Goal: Communication & Community: Answer question/provide support

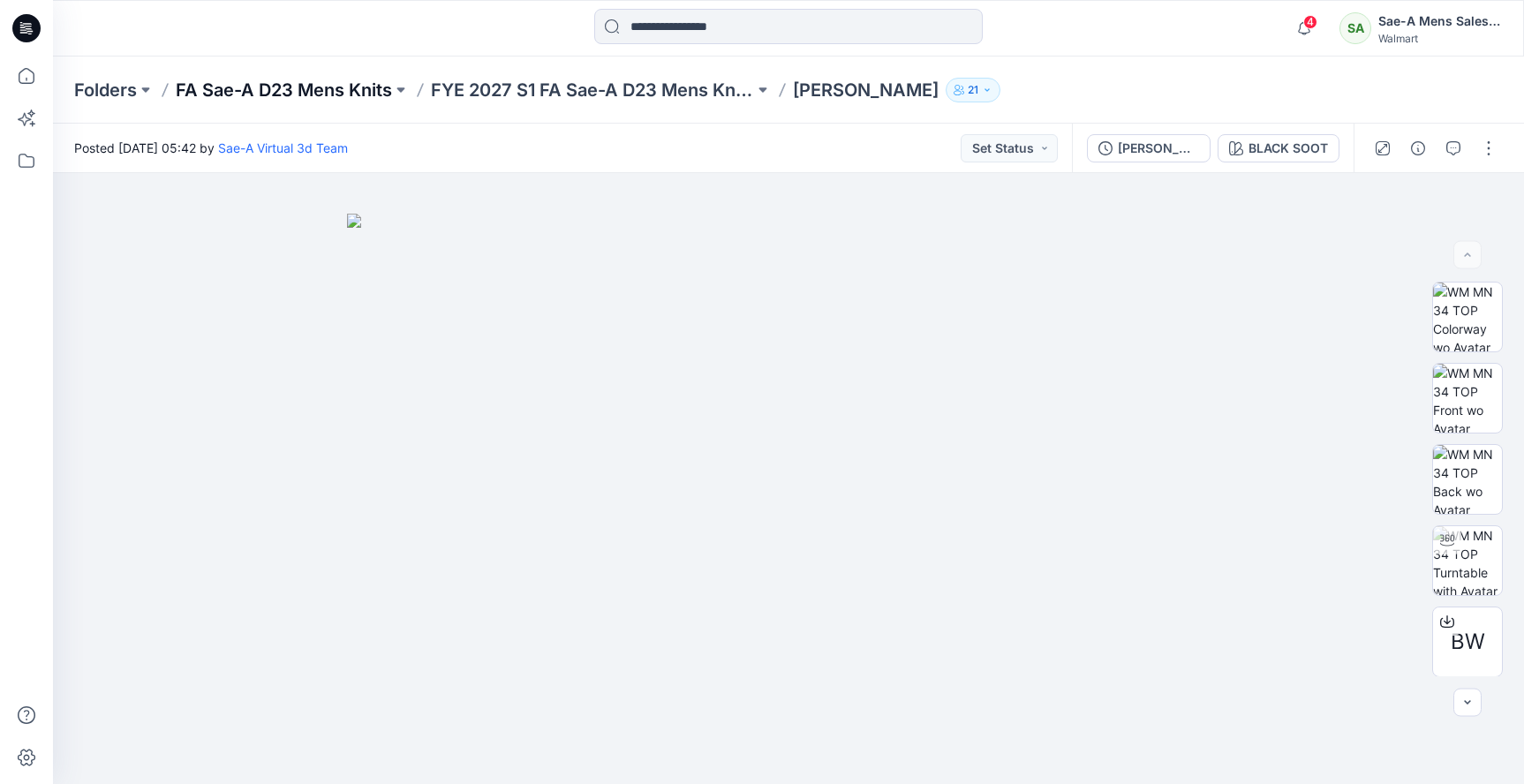
click at [279, 86] on p "FA Sae-A D23 Mens Knits" at bounding box center [283, 90] width 217 height 25
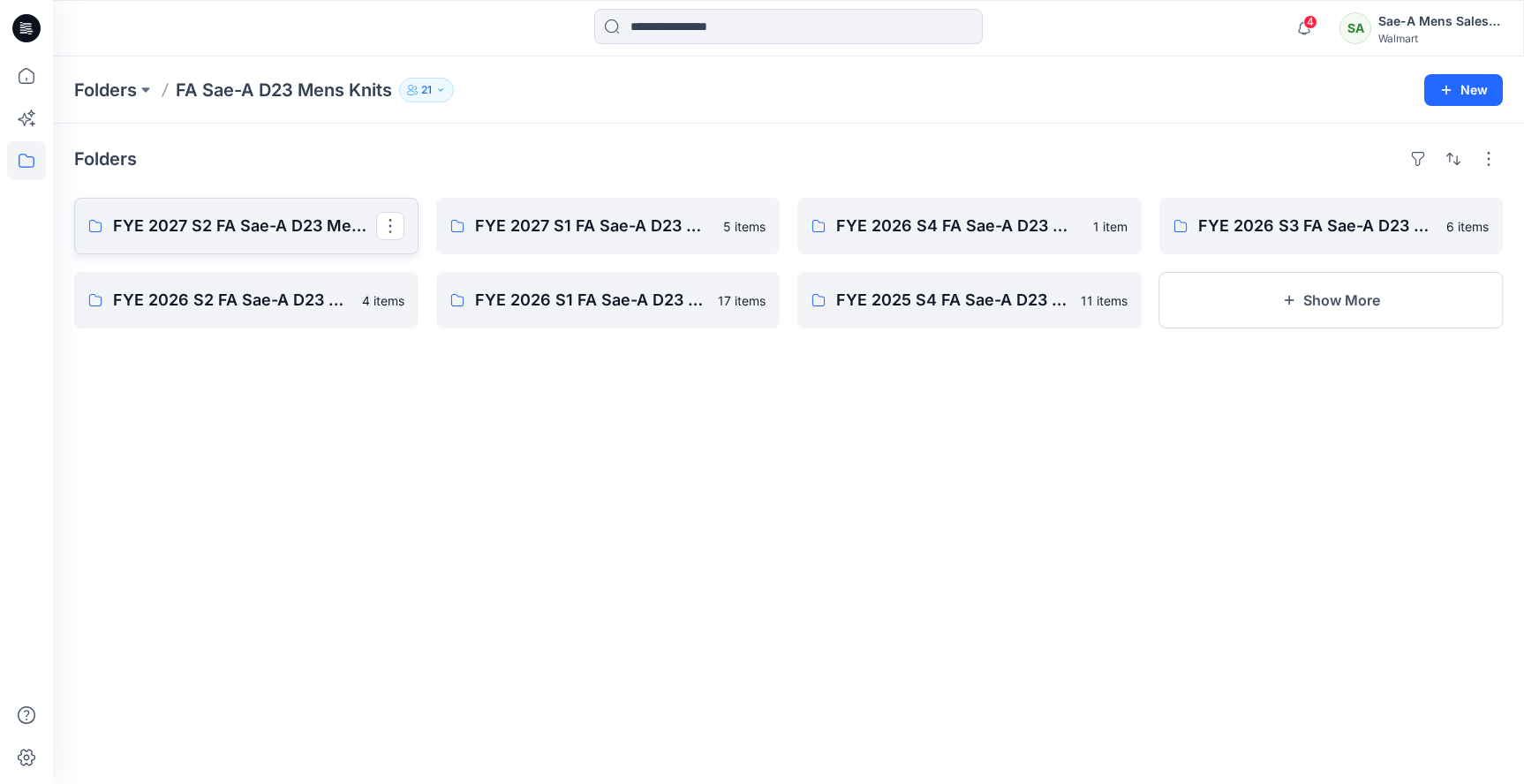
click at [289, 229] on p "FYE 2027 S2 FA Sae-A D23 Mens Knits" at bounding box center [245, 225] width 263 height 25
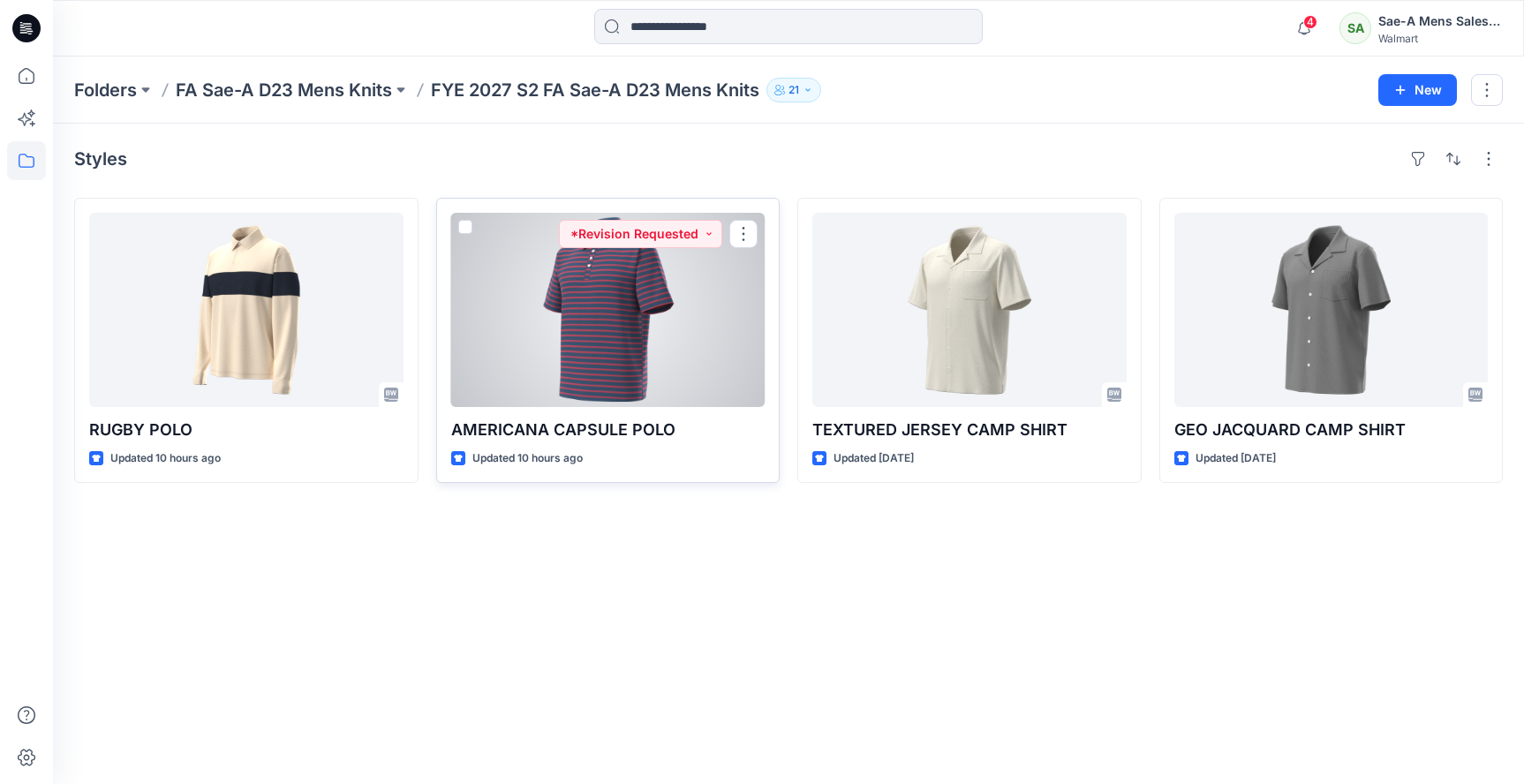
click at [622, 396] on div at bounding box center [608, 309] width 314 height 195
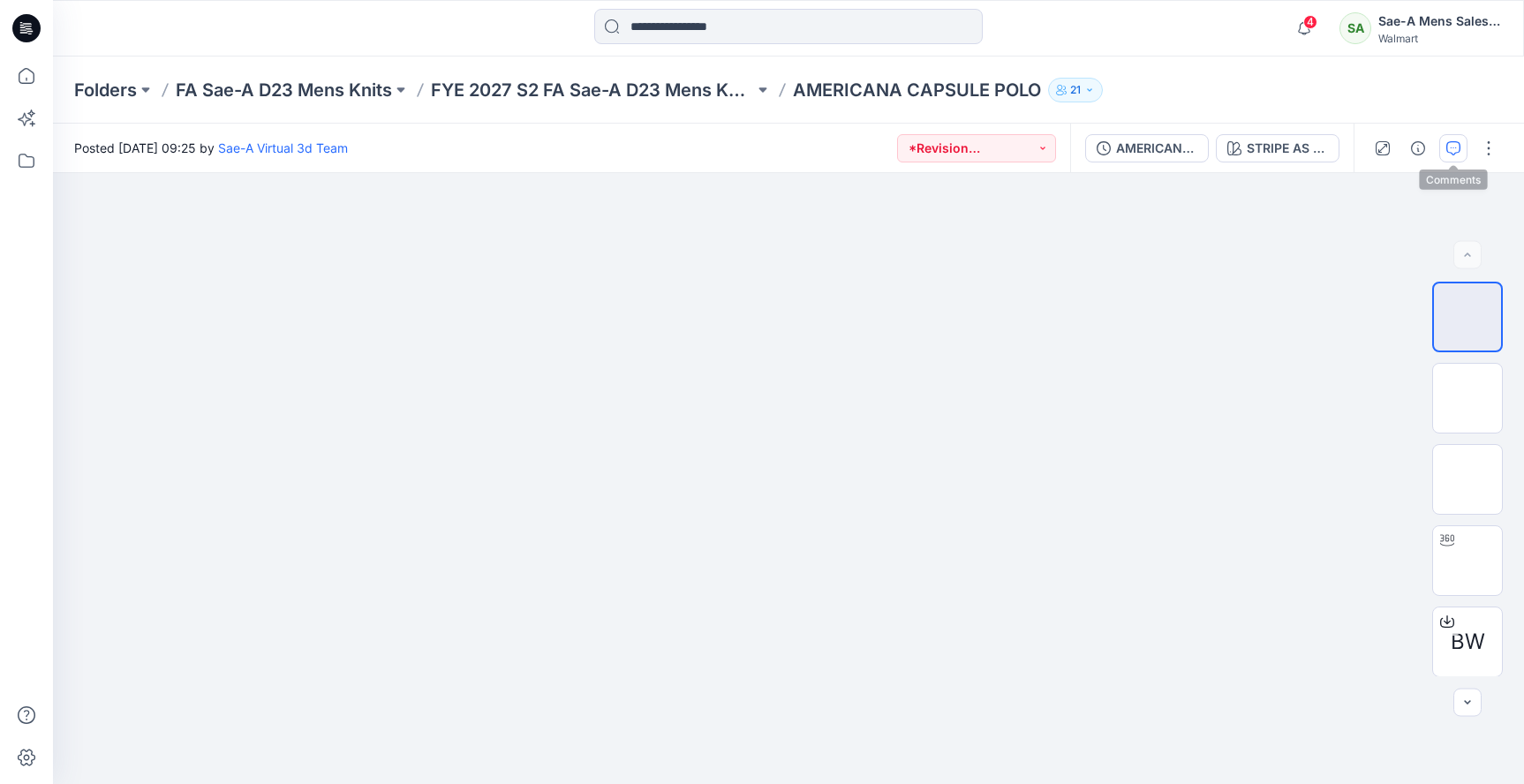
click at [1454, 147] on icon "button" at bounding box center [1453, 149] width 14 height 14
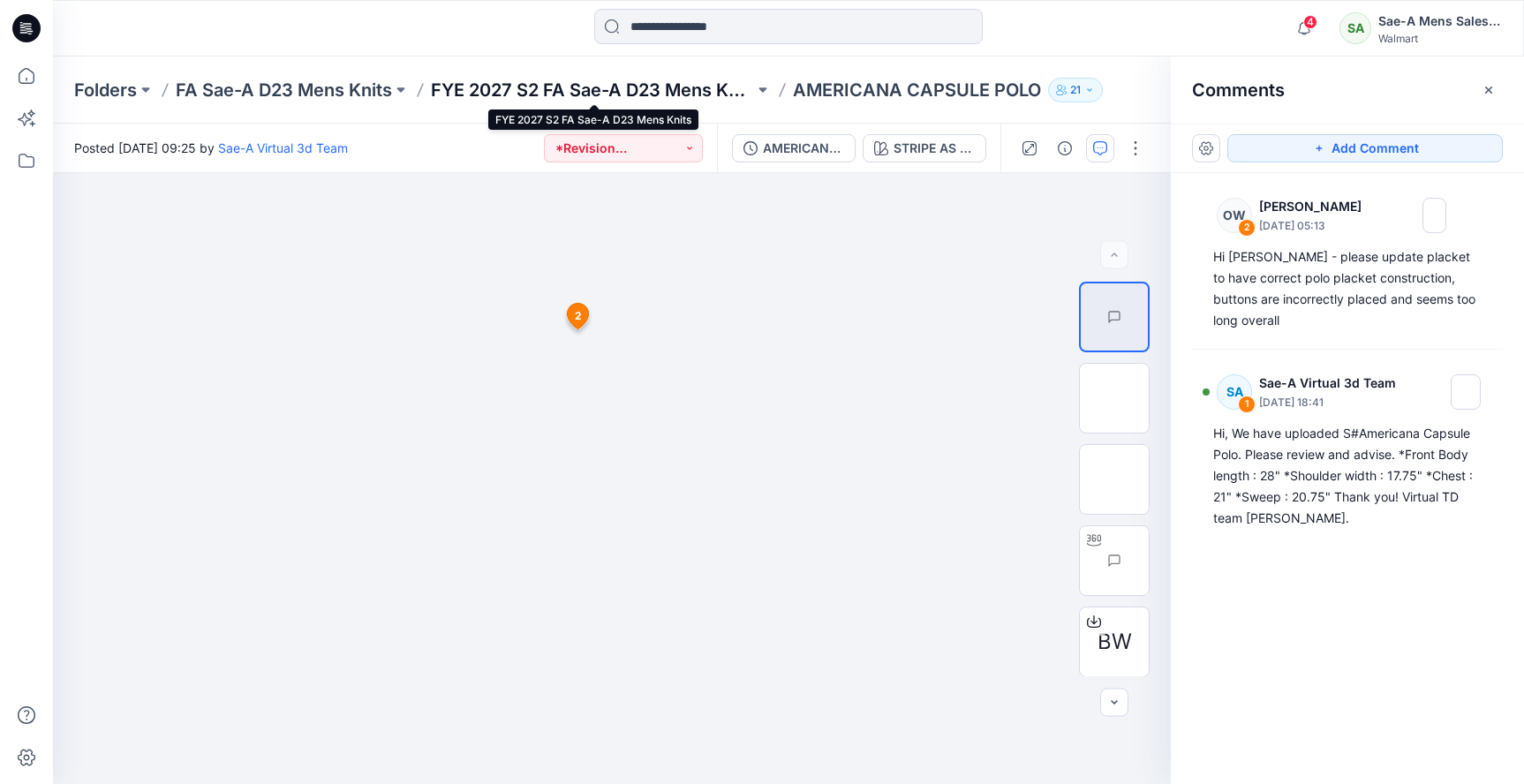
click at [621, 84] on p "FYE 2027 S2 FA Sae-A D23 Mens Knits" at bounding box center [593, 90] width 323 height 25
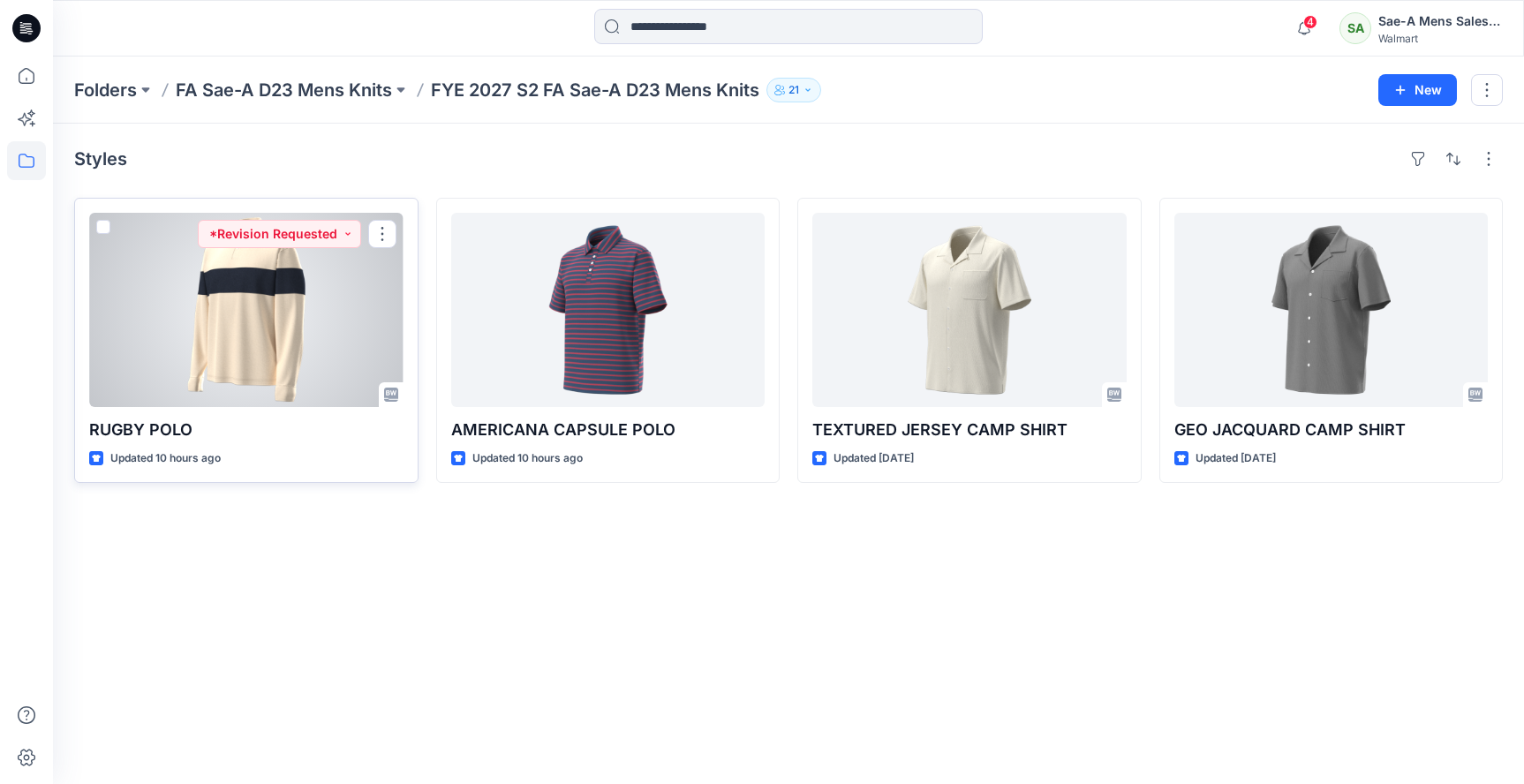
click at [248, 302] on div at bounding box center [246, 309] width 314 height 195
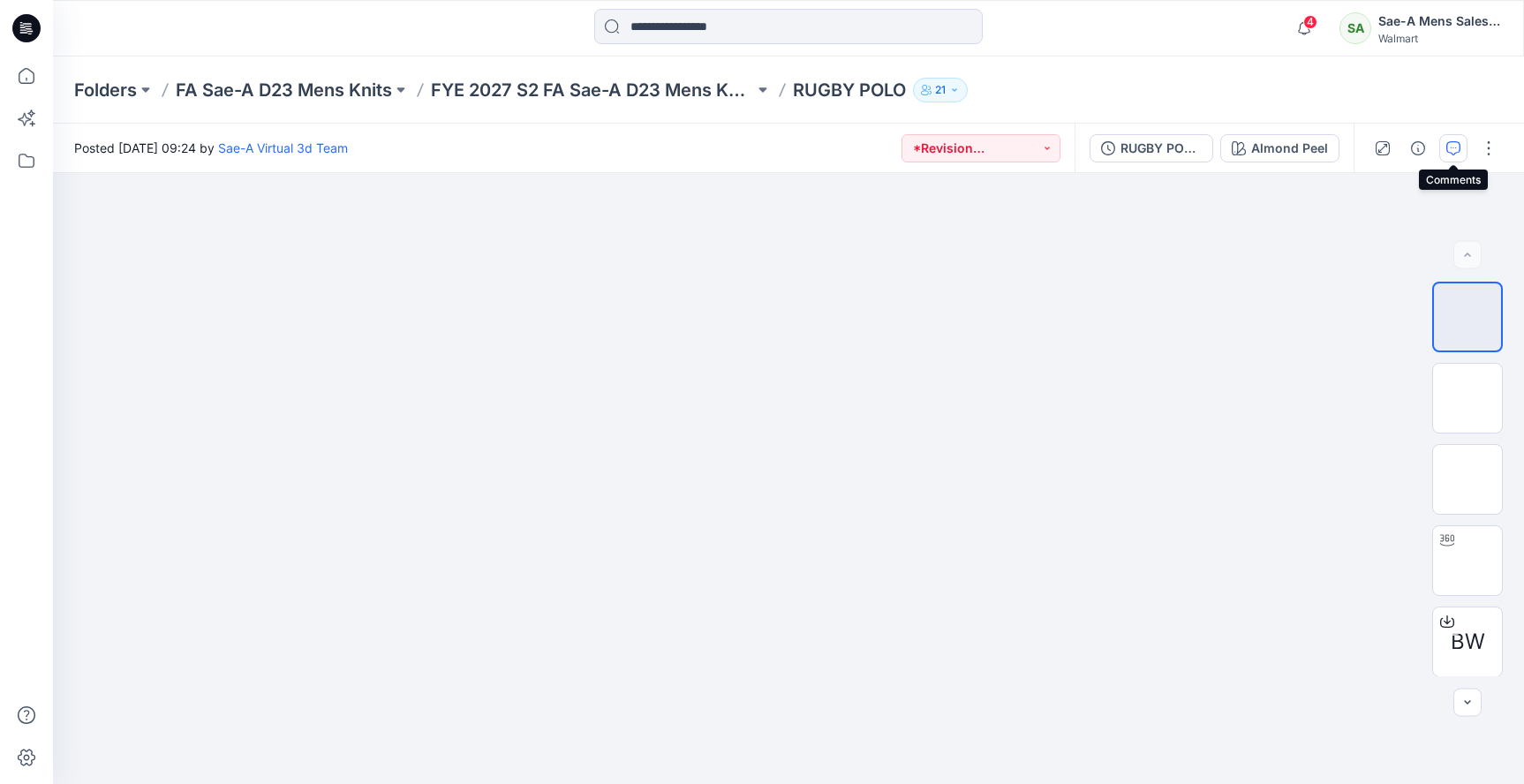
click at [1450, 151] on icon "button" at bounding box center [1453, 149] width 14 height 14
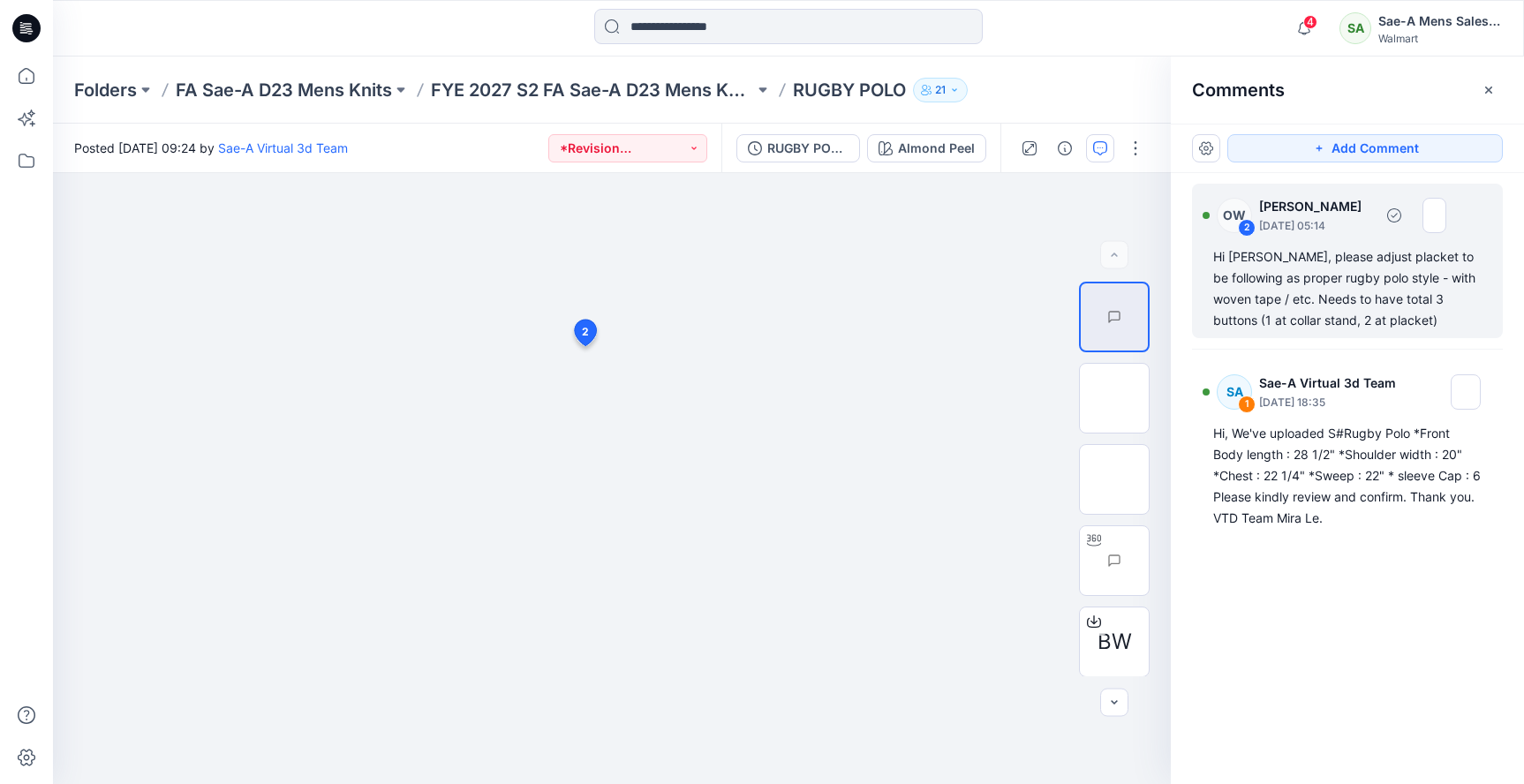
click at [1365, 258] on div "Hi [PERSON_NAME], please adjust placket to be following as proper rugby polo st…" at bounding box center [1347, 288] width 268 height 85
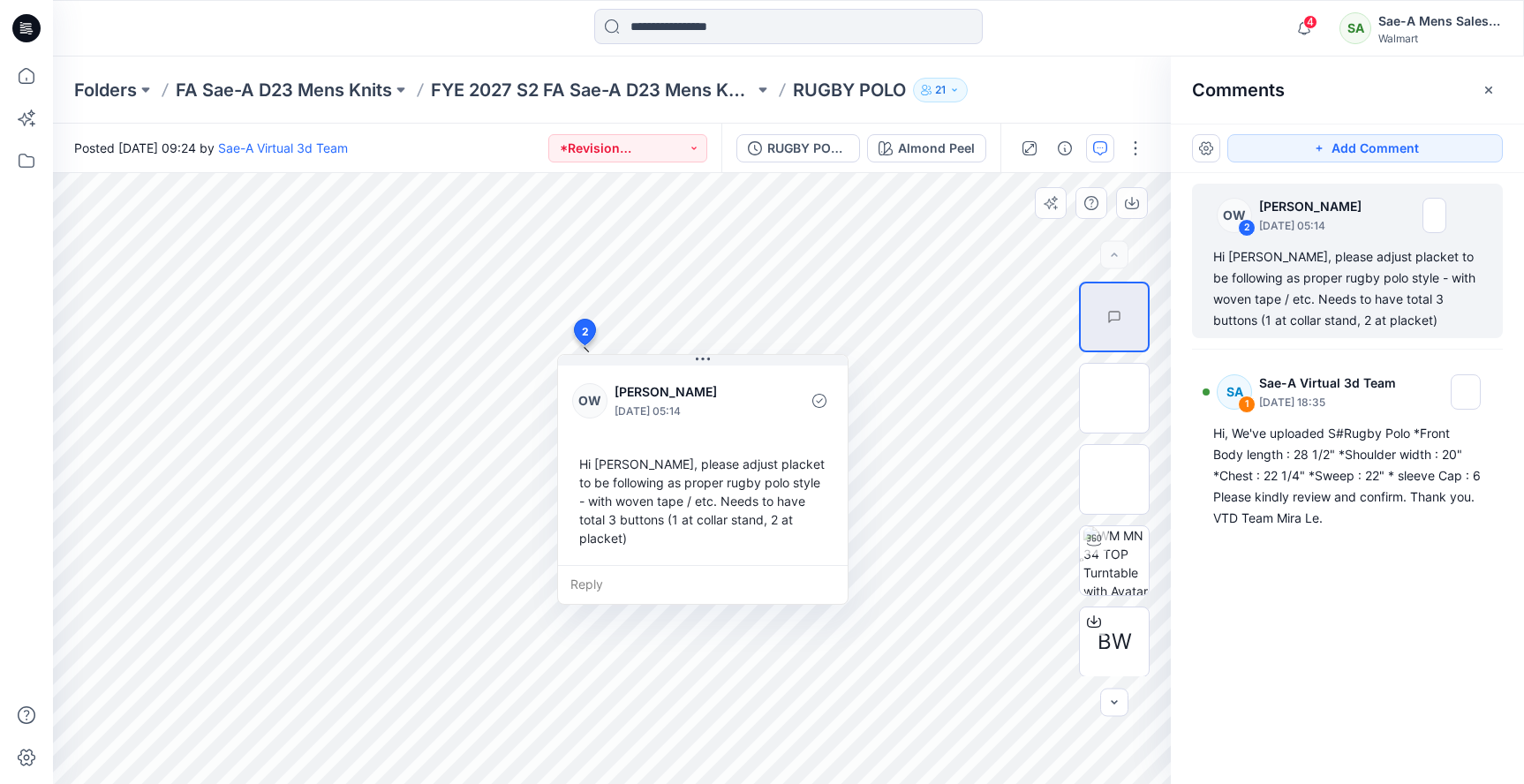
click at [680, 568] on div "Reply" at bounding box center [703, 584] width 289 height 39
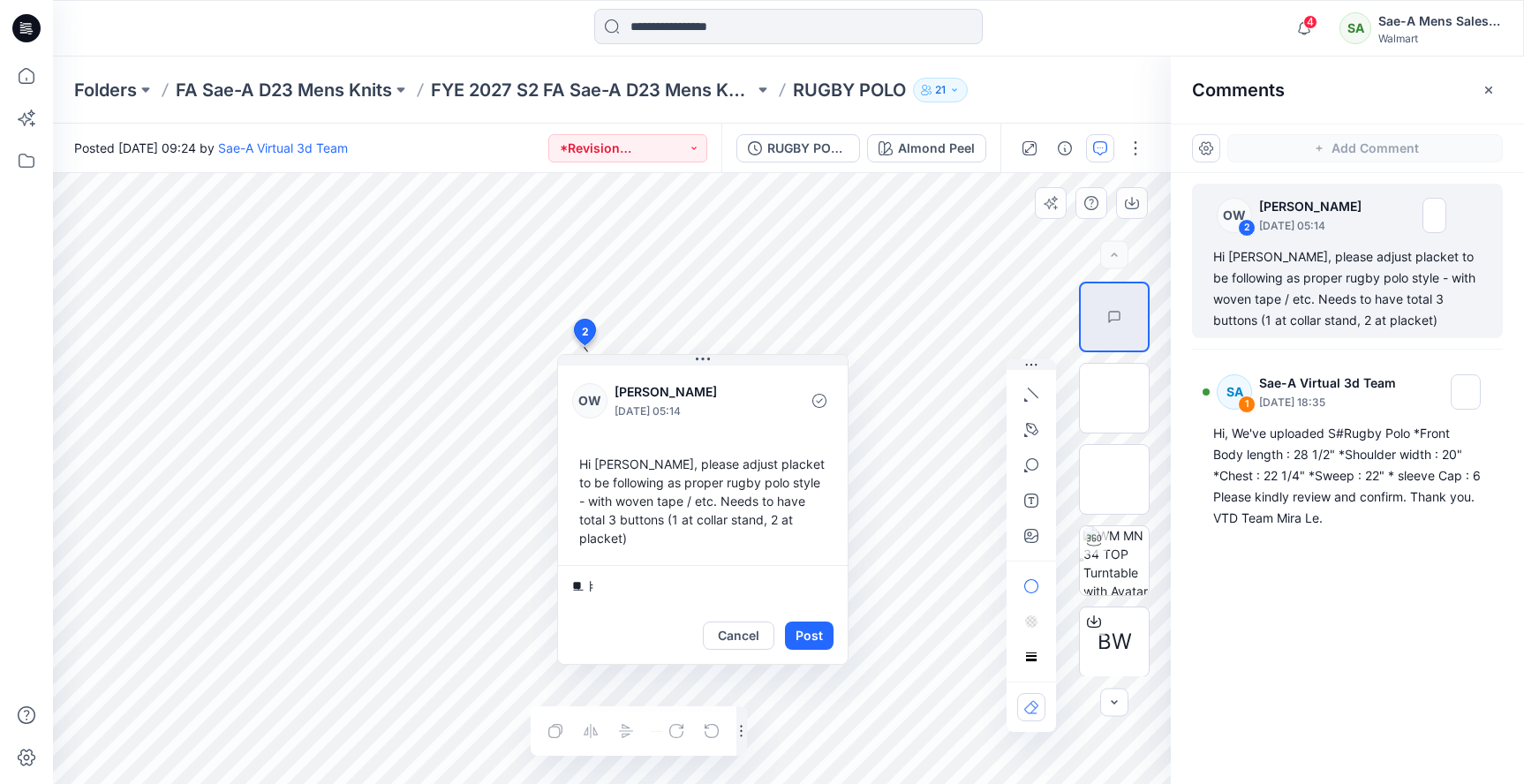
type textarea "*"
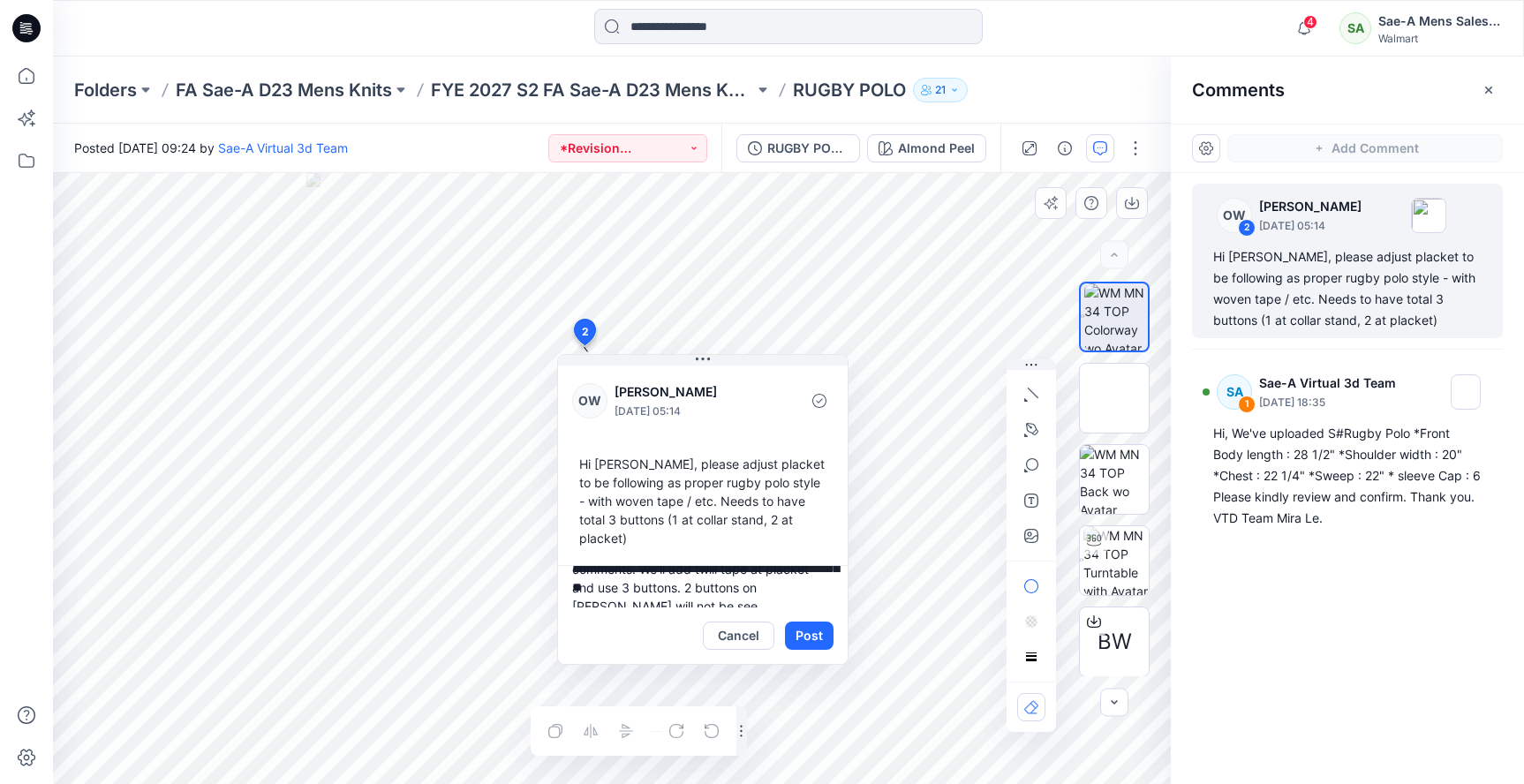
scroll to position [42, 0]
type textarea "**********"
click at [816, 621] on button "Post" at bounding box center [809, 635] width 49 height 28
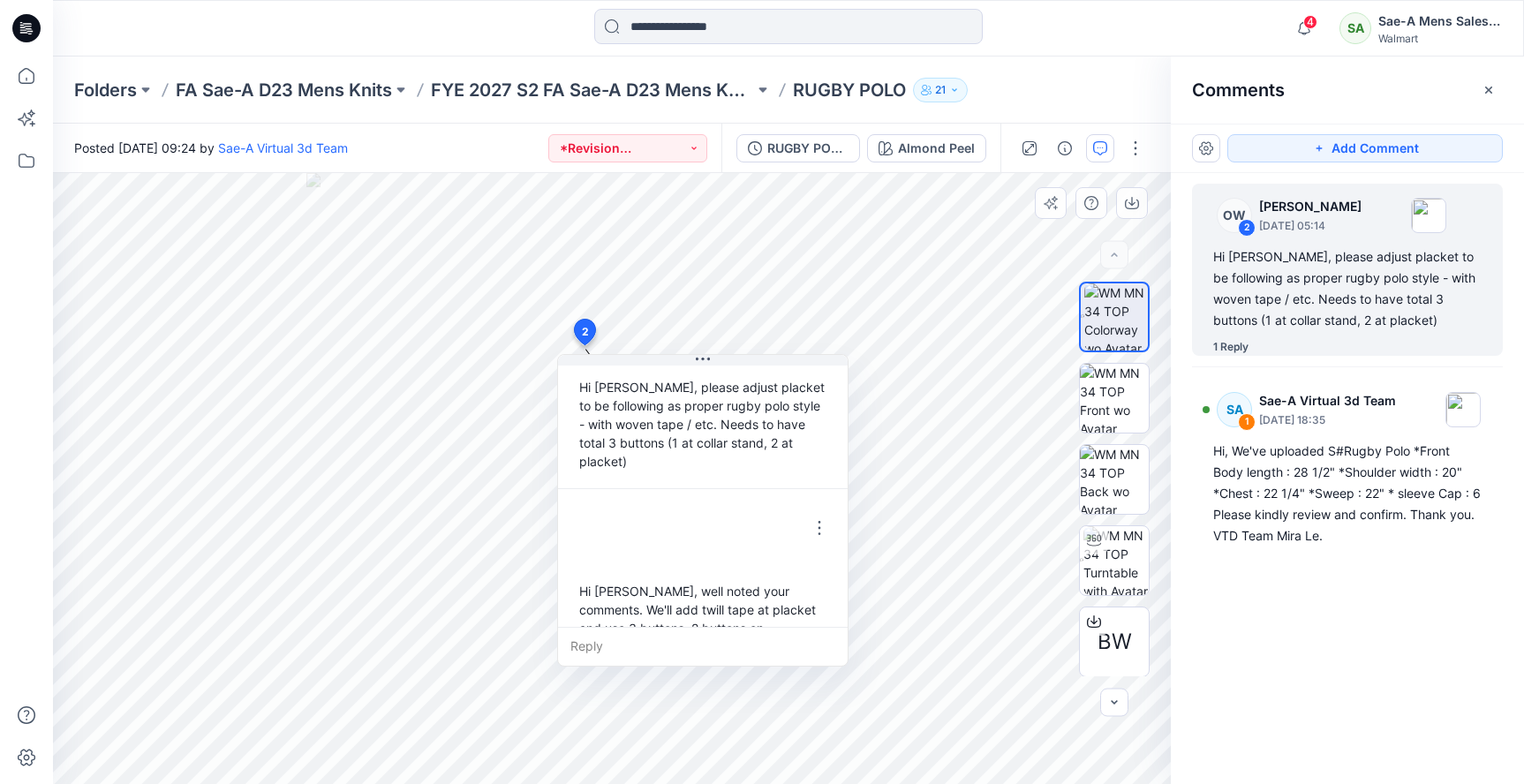
scroll to position [105, 0]
